Goal: Transaction & Acquisition: Purchase product/service

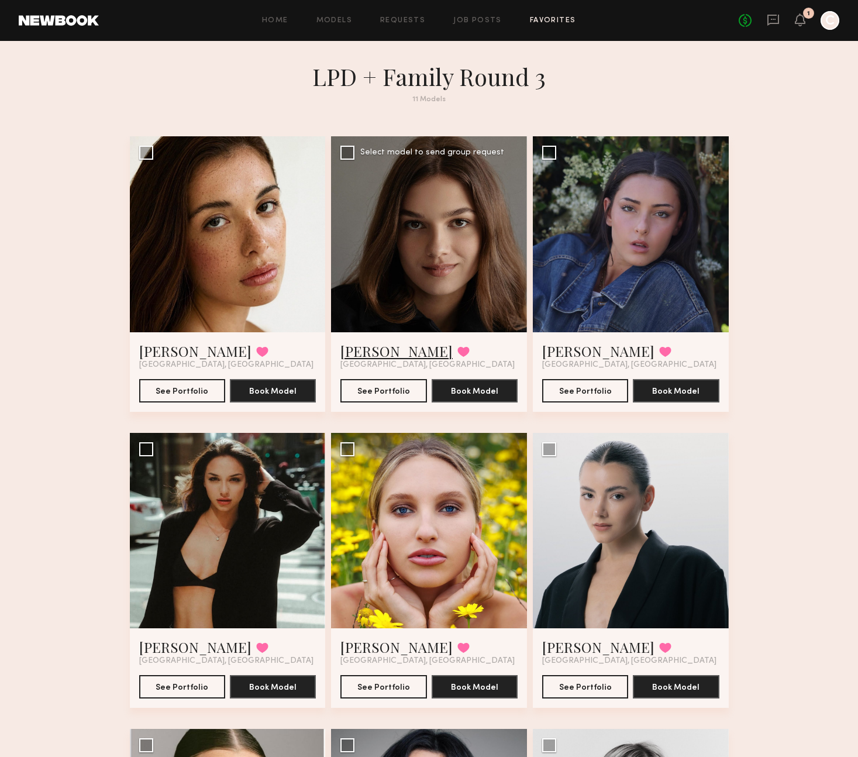
click at [370, 348] on link "Nadiia F." at bounding box center [397, 351] width 112 height 19
click at [566, 346] on link "Hannah O." at bounding box center [598, 351] width 112 height 19
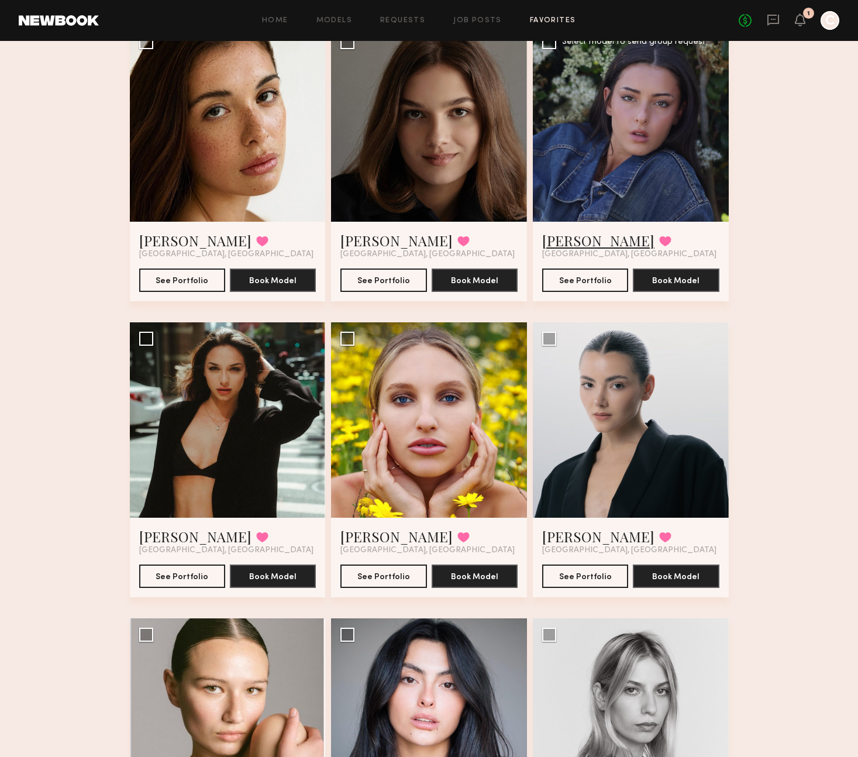
scroll to position [154, 0]
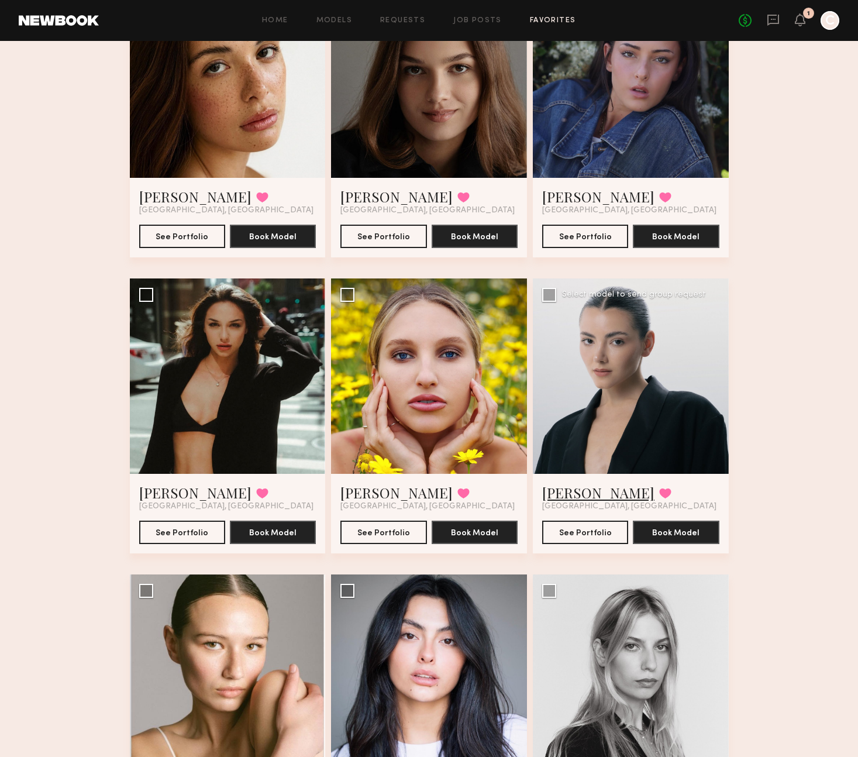
click at [572, 497] on link "Amaliia K." at bounding box center [598, 492] width 112 height 19
click at [372, 496] on link "Angela L." at bounding box center [397, 492] width 112 height 19
click at [178, 494] on link "Andrea Y." at bounding box center [195, 492] width 112 height 19
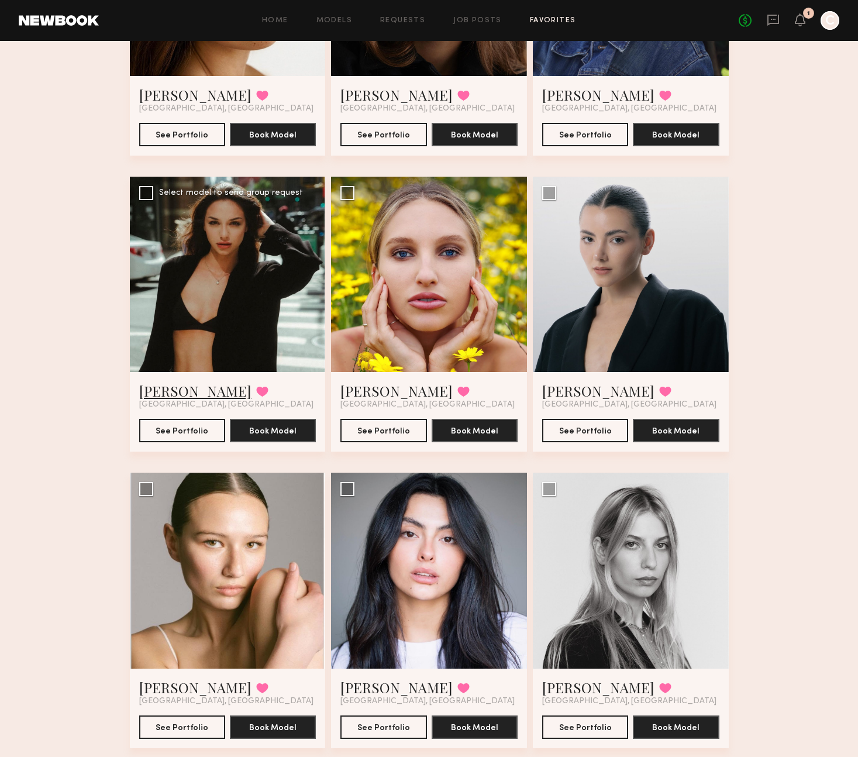
scroll to position [304, 0]
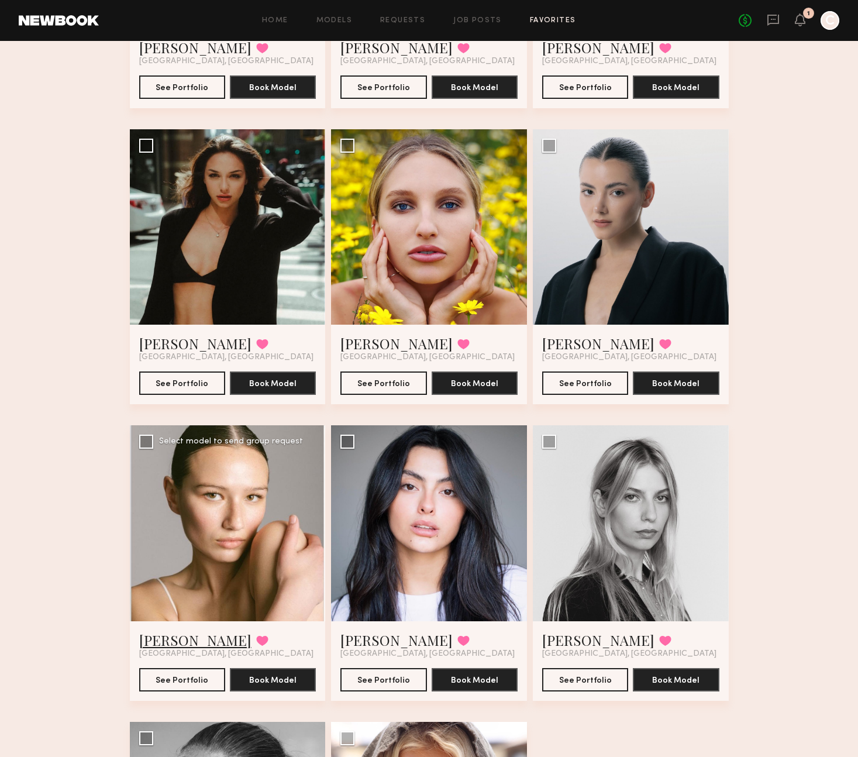
click at [163, 640] on link "Alyssa L." at bounding box center [195, 640] width 112 height 19
click at [359, 635] on link "Fifi K." at bounding box center [397, 640] width 112 height 19
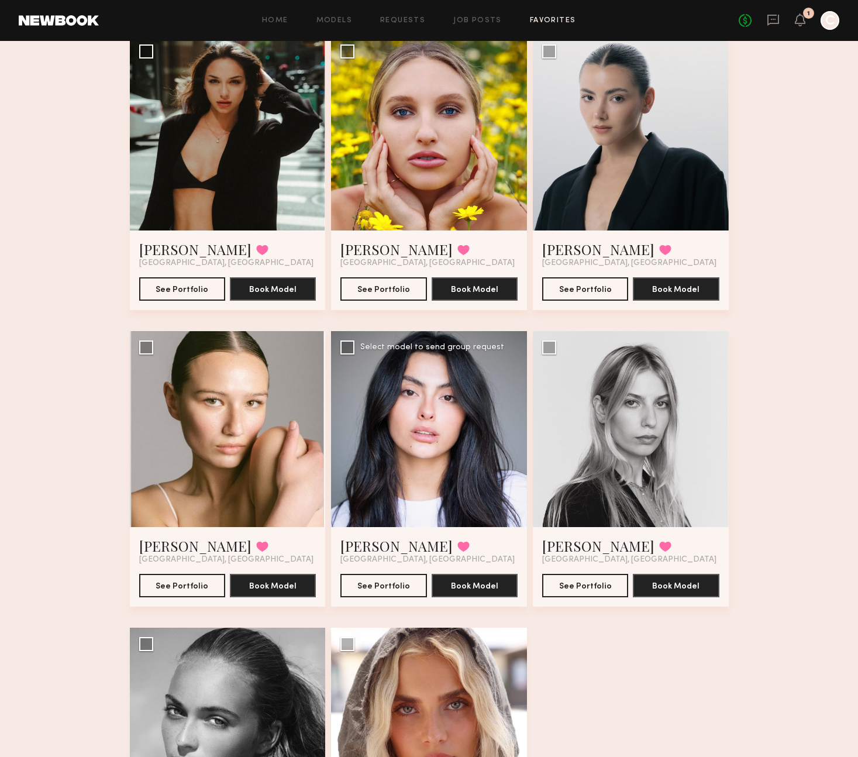
scroll to position [434, 0]
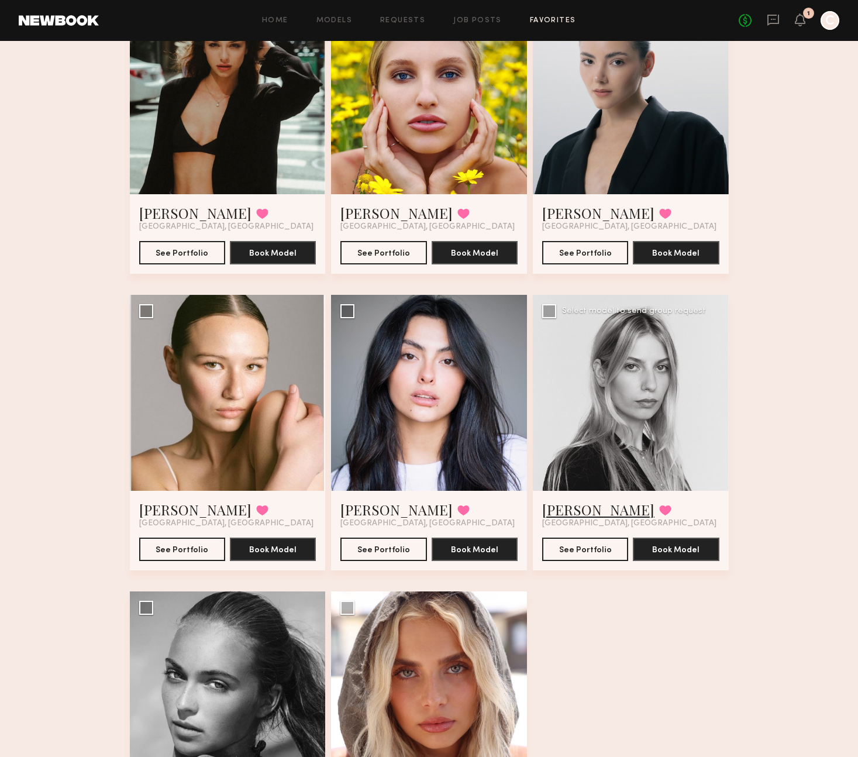
click at [568, 512] on link "Veronika M." at bounding box center [598, 509] width 112 height 19
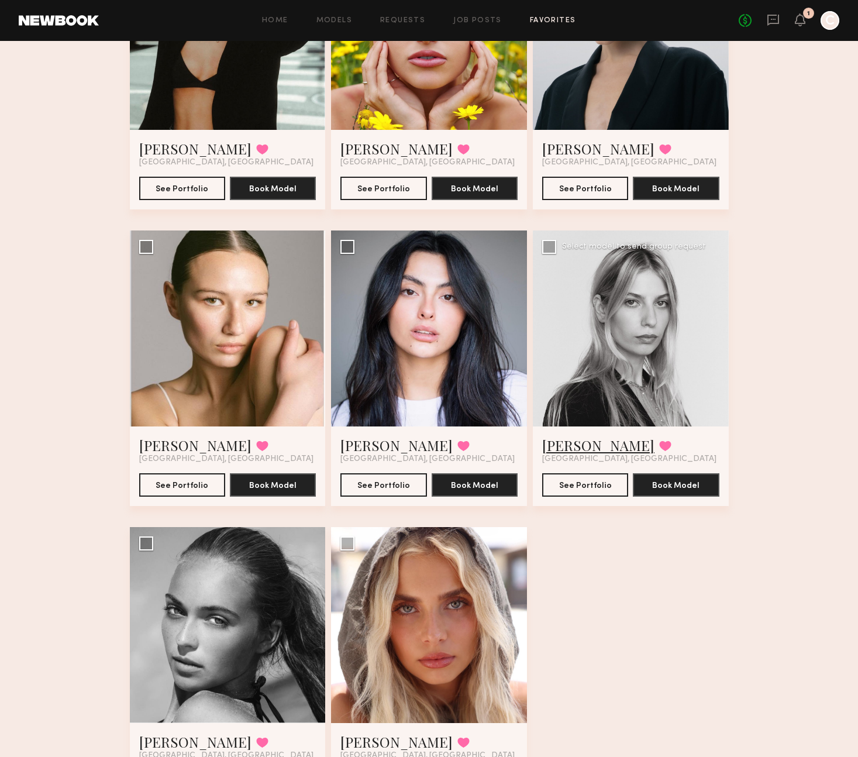
scroll to position [583, 0]
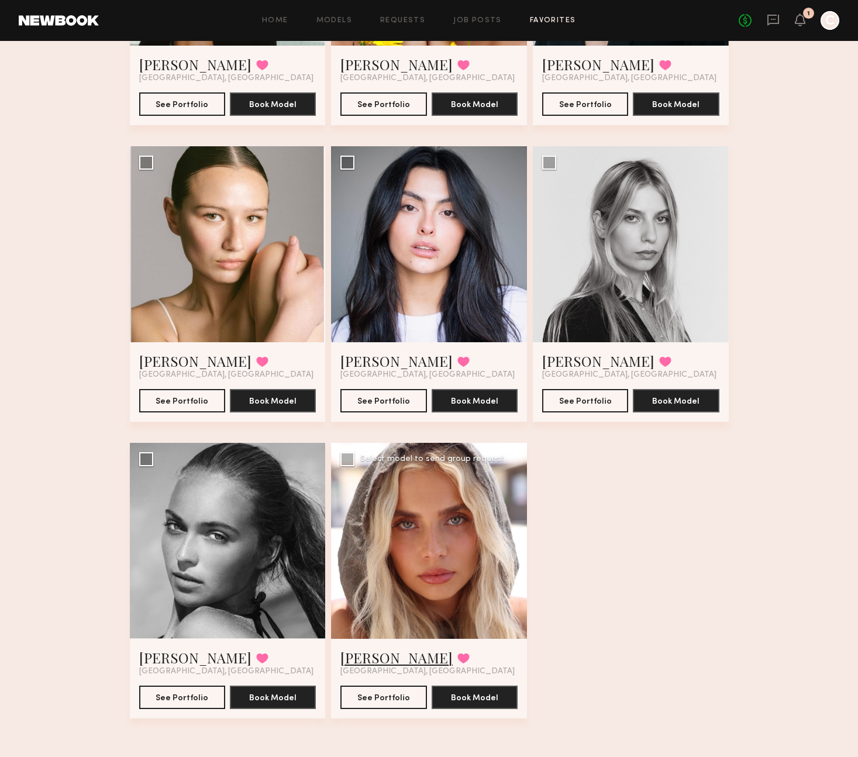
click at [356, 658] on link "[PERSON_NAME]" at bounding box center [397, 657] width 112 height 19
click at [177, 656] on link "Whitney T." at bounding box center [195, 657] width 112 height 19
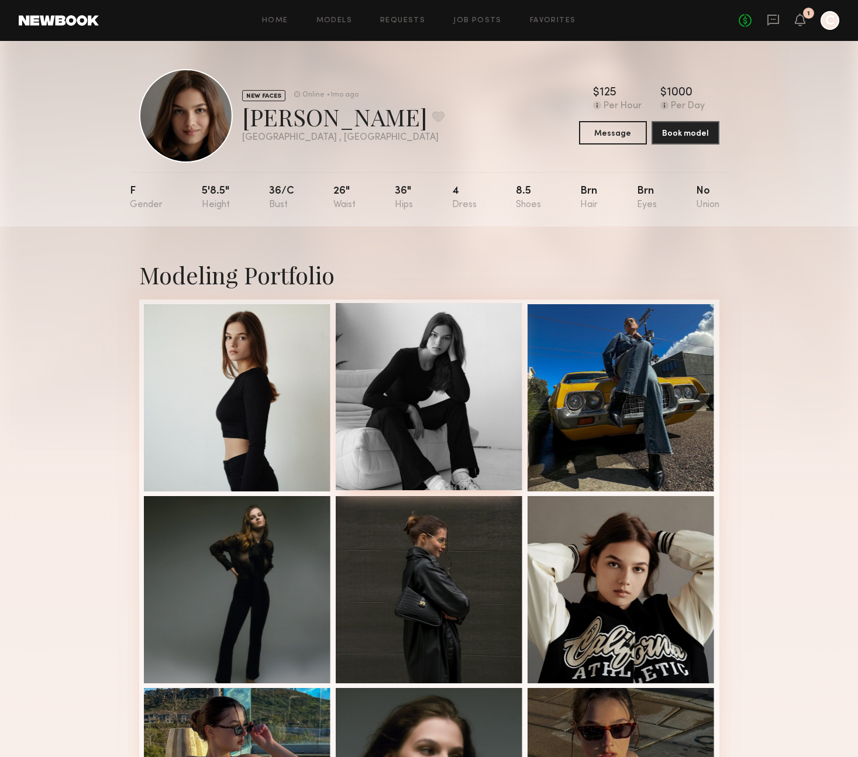
scroll to position [208, 0]
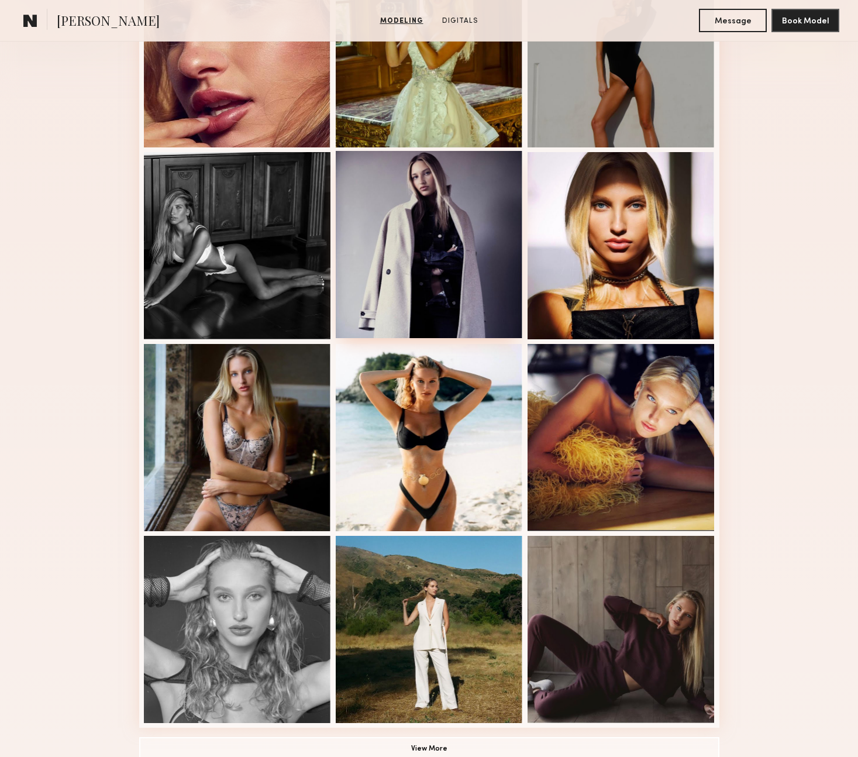
scroll to position [606, 0]
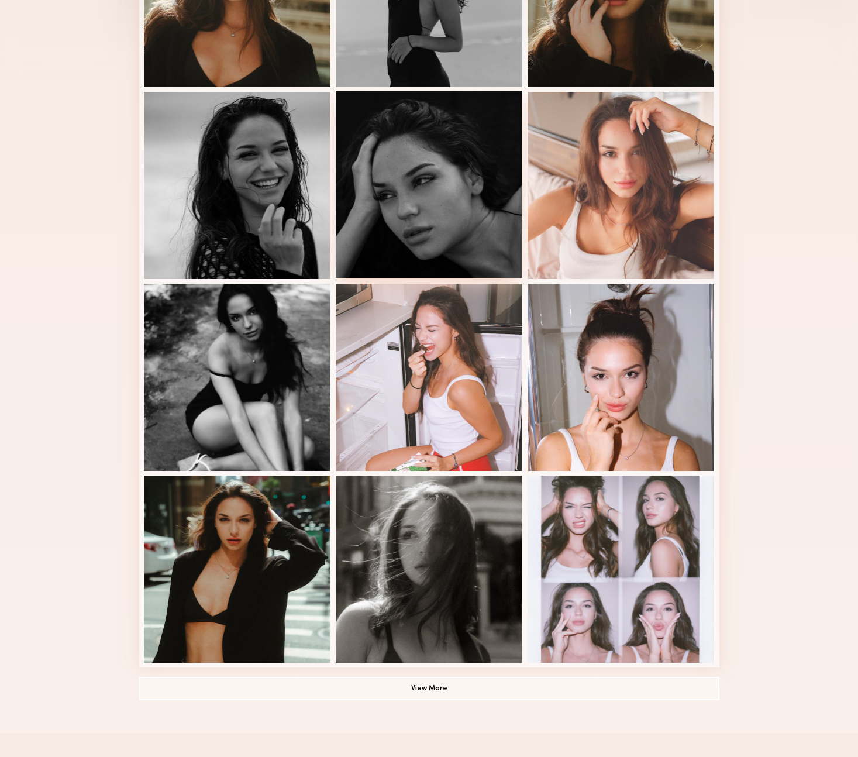
scroll to position [465, 0]
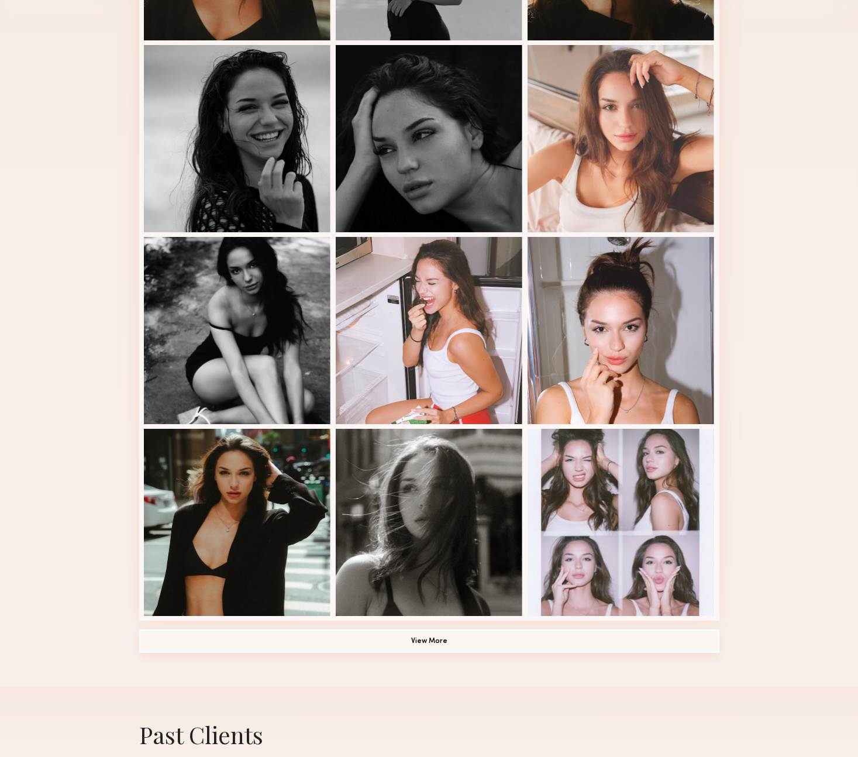
click at [427, 638] on button "View More" at bounding box center [429, 641] width 580 height 23
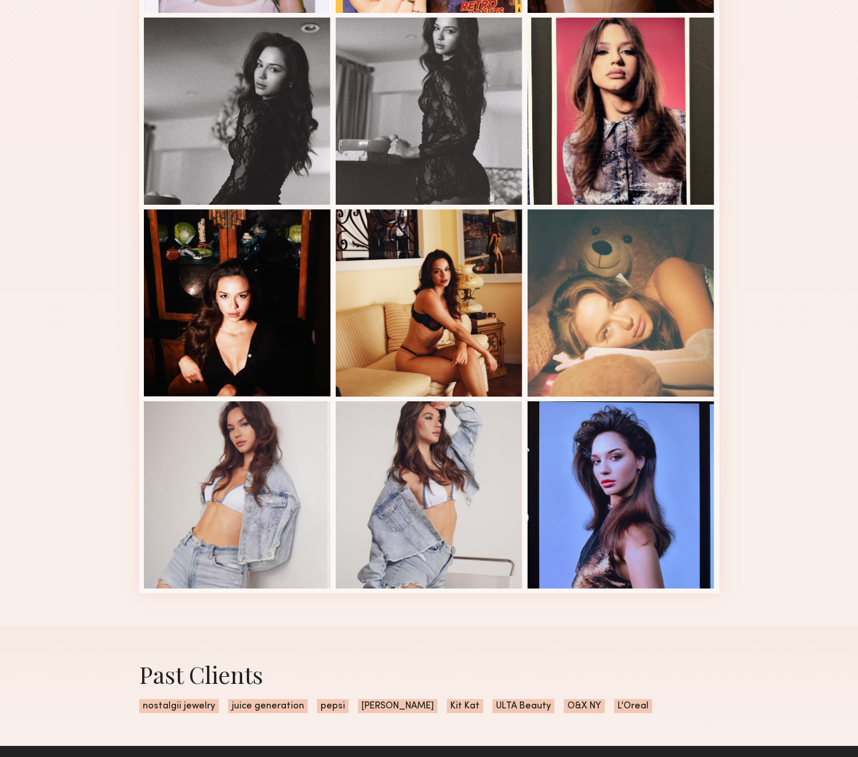
scroll to position [1288, 0]
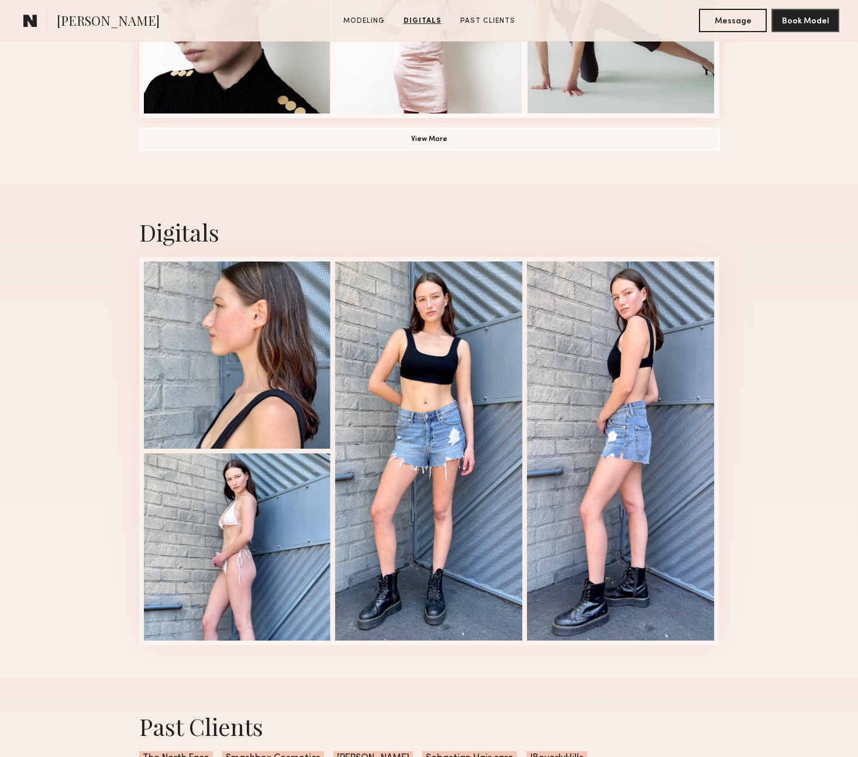
scroll to position [771, 0]
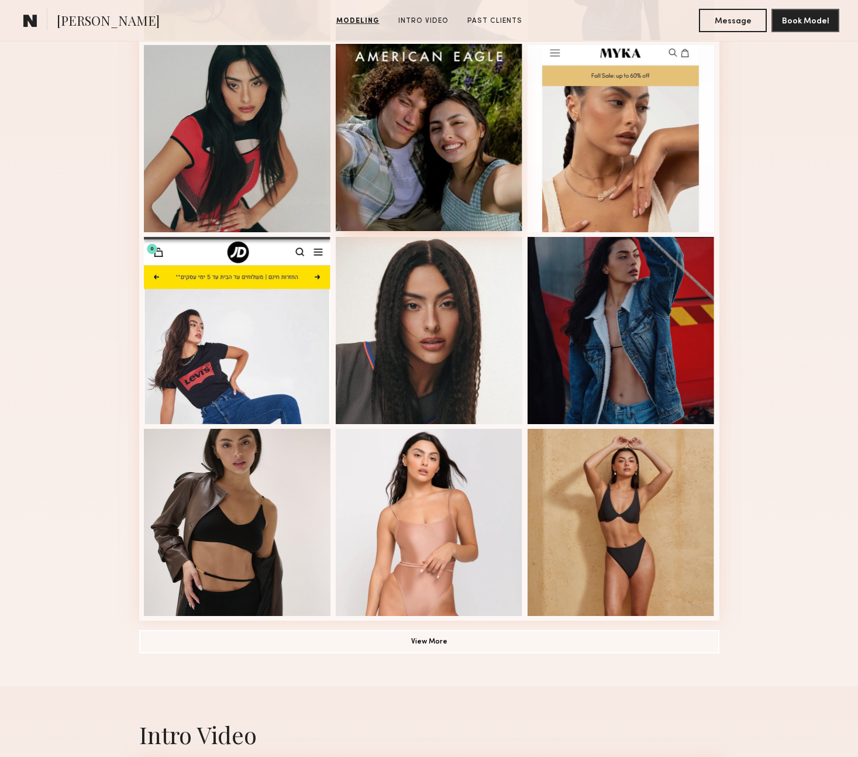
scroll to position [627, 0]
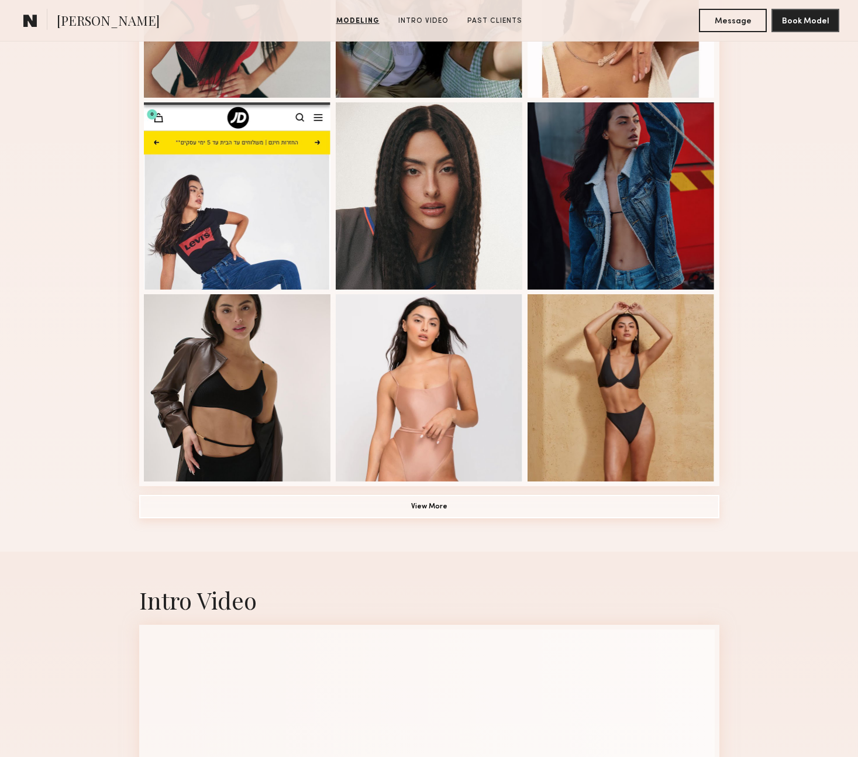
click at [408, 507] on button "View More" at bounding box center [429, 506] width 580 height 23
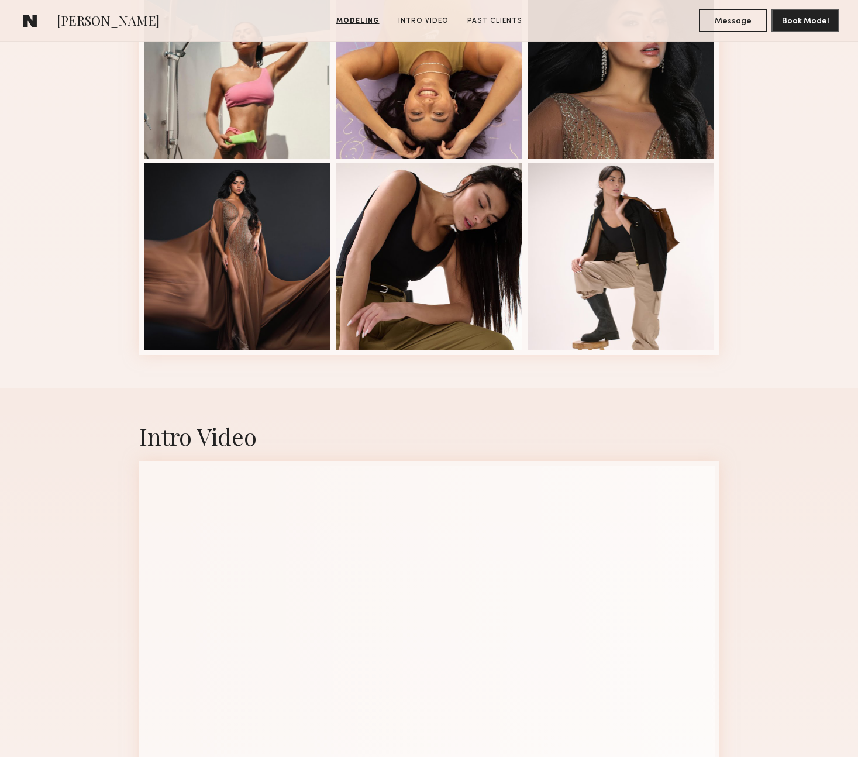
scroll to position [1625, 0]
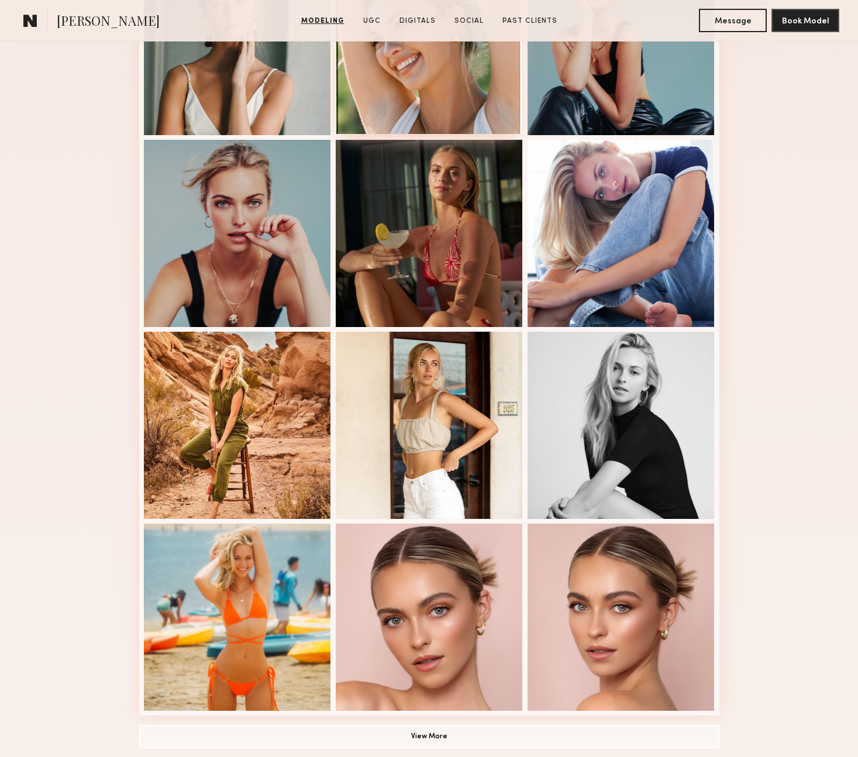
scroll to position [1107, 0]
